Goal: Task Accomplishment & Management: Complete application form

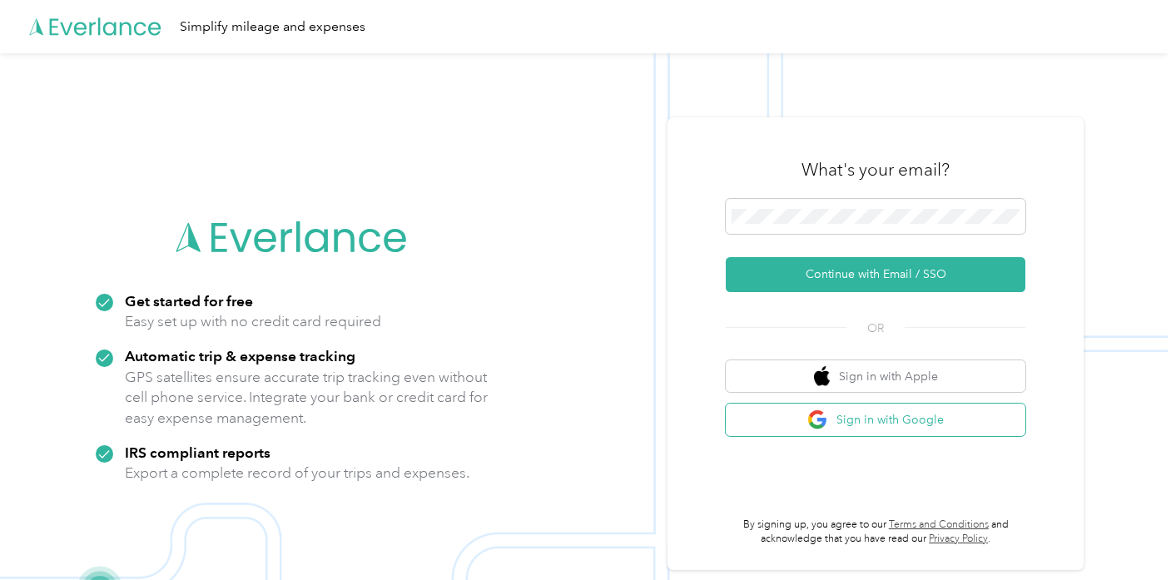
click at [923, 420] on button "Sign in with Google" at bounding box center [876, 420] width 300 height 32
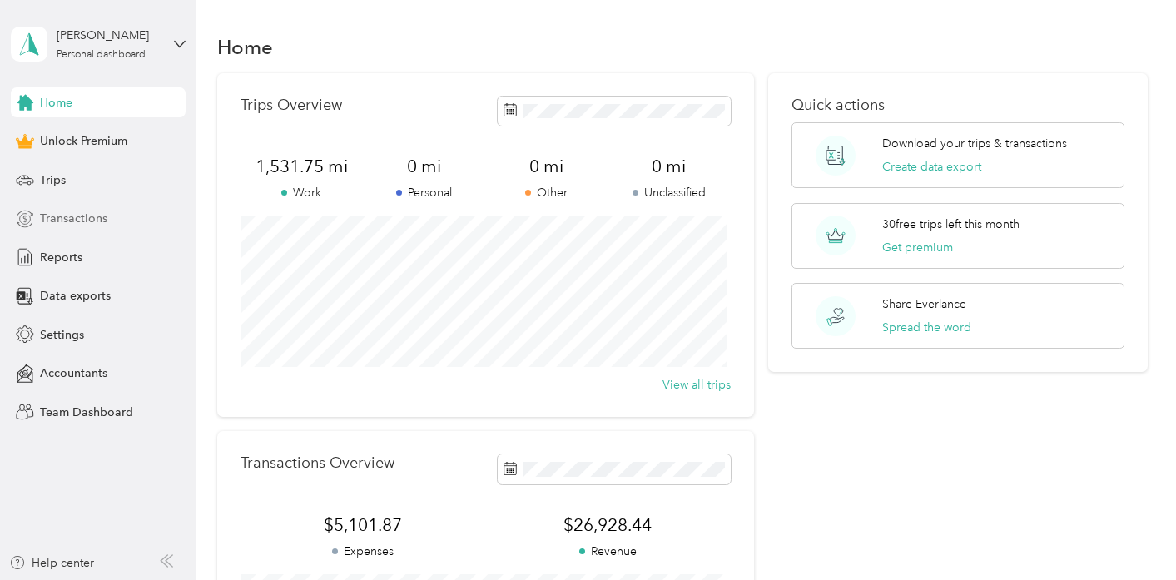
click at [65, 218] on span "Transactions" at bounding box center [73, 218] width 67 height 17
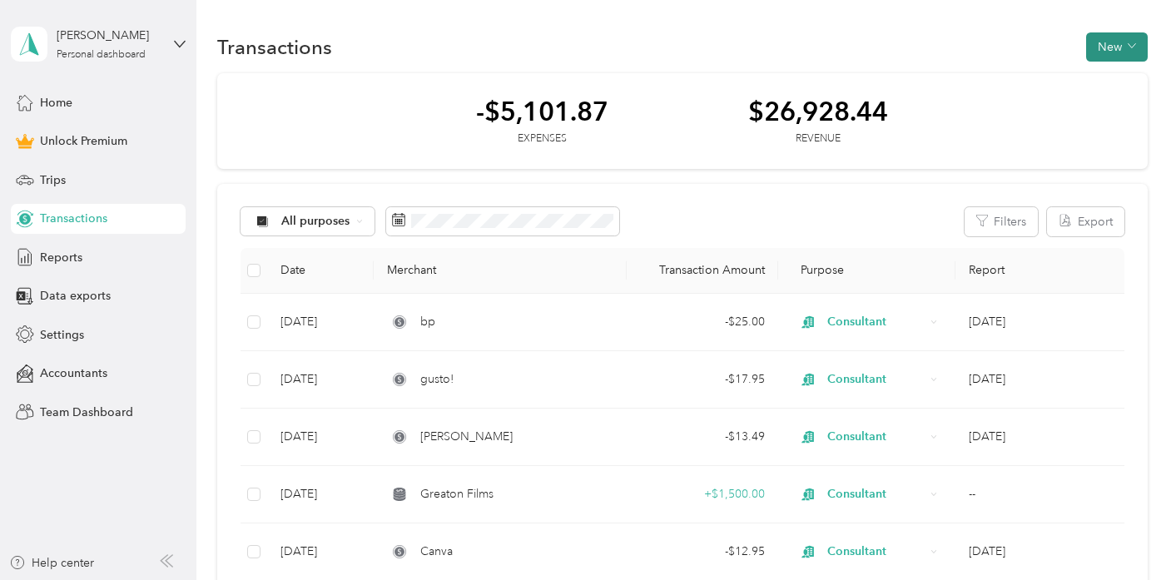
click at [1111, 51] on button "New" at bounding box center [1117, 46] width 62 height 29
click at [1108, 72] on span "Expense" at bounding box center [1108, 78] width 45 height 17
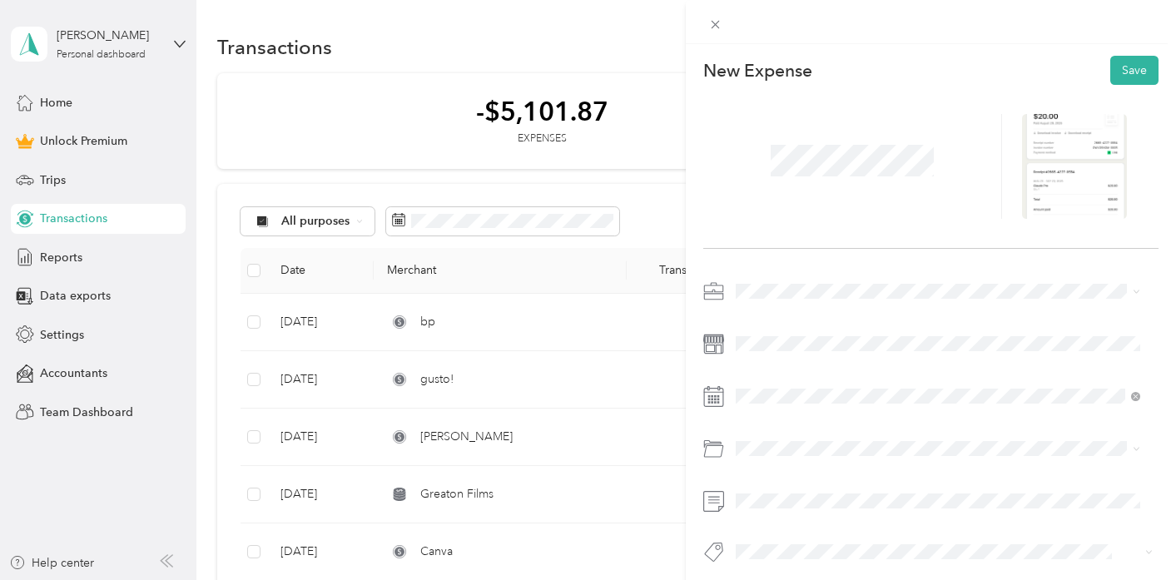
click at [788, 524] on span "Consultant" at bounding box center [770, 524] width 56 height 14
click at [772, 171] on icon at bounding box center [777, 170] width 17 height 17
click at [882, 333] on div "29" at bounding box center [879, 332] width 22 height 21
click at [748, 513] on span "Software" at bounding box center [765, 516] width 46 height 14
click at [1127, 75] on button "Save" at bounding box center [1135, 70] width 48 height 29
